Goal: Find specific page/section: Find specific page/section

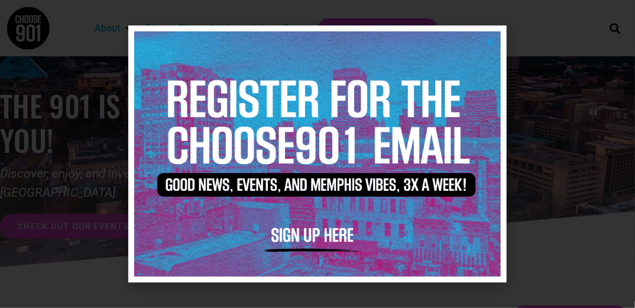
click at [525, 51] on div at bounding box center [317, 154] width 635 height 308
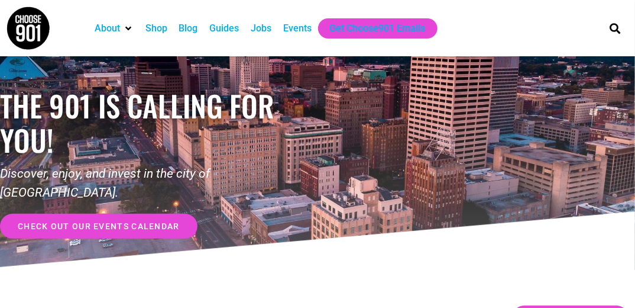
click at [263, 30] on div "Jobs" at bounding box center [261, 28] width 21 height 14
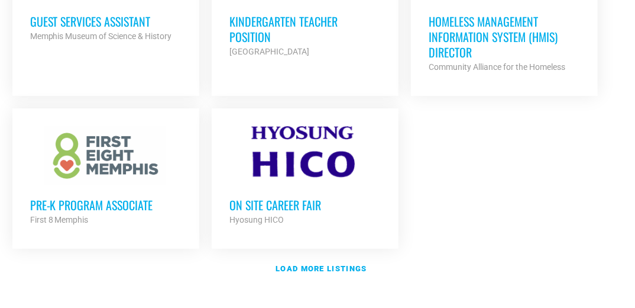
scroll to position [1501, 0]
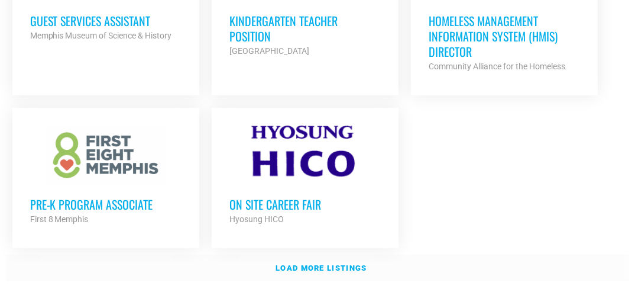
click at [305, 264] on strong "Load more listings" at bounding box center [321, 267] width 91 height 9
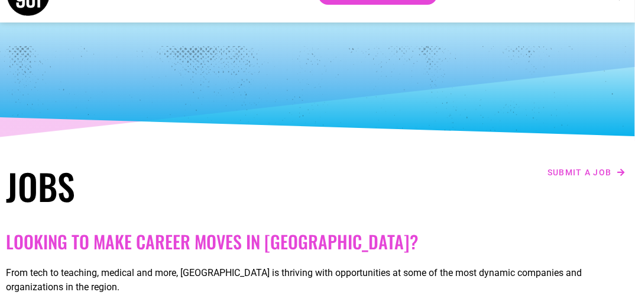
scroll to position [0, 0]
